Goal: Task Accomplishment & Management: Manage account settings

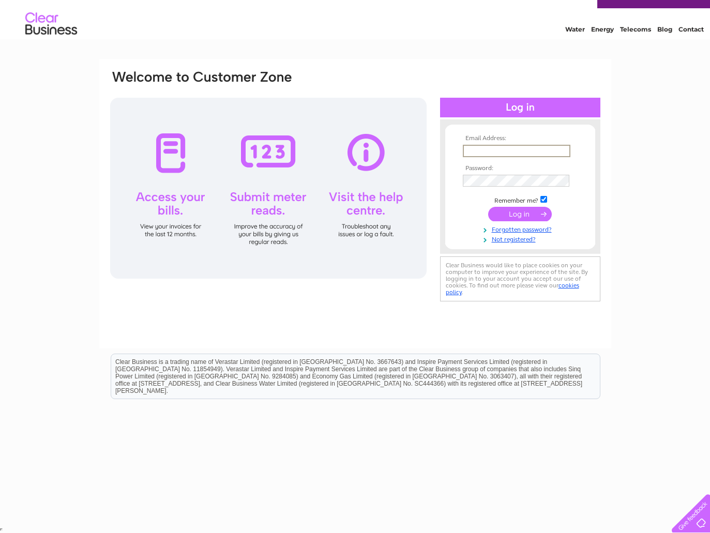
scroll to position [18, 0]
click at [484, 151] on input "text" at bounding box center [516, 151] width 107 height 12
type input "info@digginfurniture.com"
click at [519, 212] on input "submit" at bounding box center [520, 214] width 64 height 14
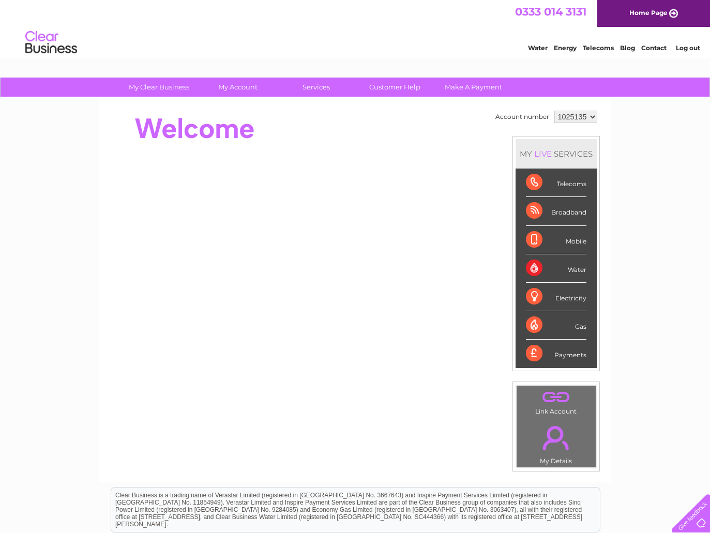
click at [576, 184] on div "Telecoms" at bounding box center [556, 182] width 60 height 28
click at [528, 184] on div "Telecoms" at bounding box center [556, 182] width 60 height 28
click at [540, 184] on div "Telecoms" at bounding box center [556, 182] width 60 height 28
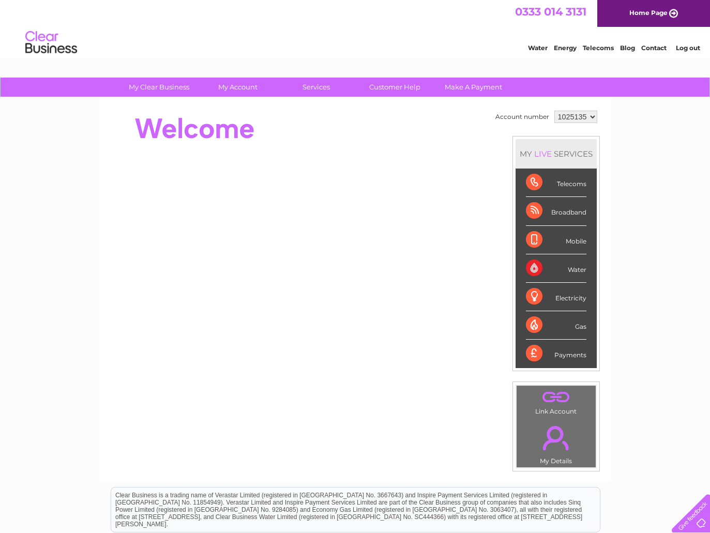
click at [540, 184] on div "Telecoms" at bounding box center [556, 182] width 60 height 28
click at [531, 267] on div "Water" at bounding box center [556, 268] width 60 height 28
click at [538, 270] on div "Water" at bounding box center [556, 268] width 60 height 28
click at [551, 445] on link "." at bounding box center [556, 438] width 74 height 36
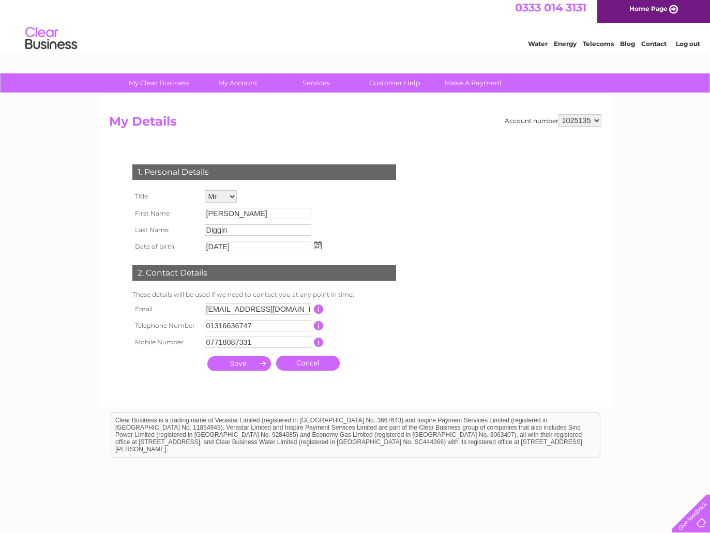
scroll to position [5, 0]
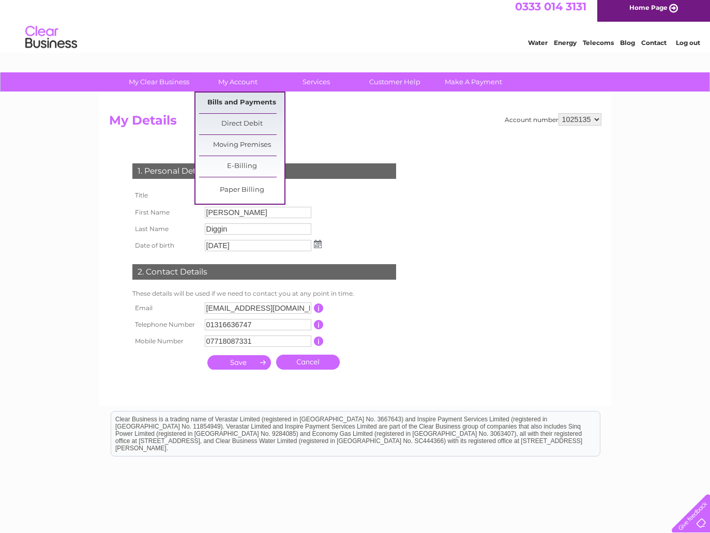
click at [239, 101] on link "Bills and Payments" at bounding box center [241, 103] width 85 height 21
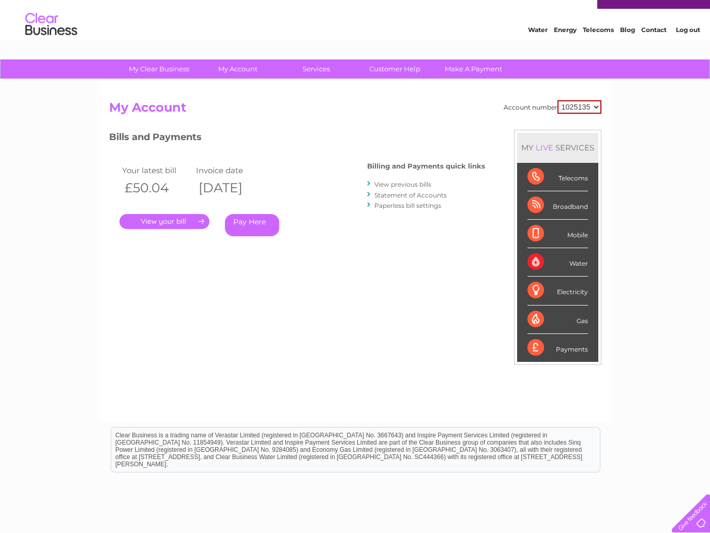
scroll to position [9, 0]
